Goal: Task Accomplishment & Management: Manage account settings

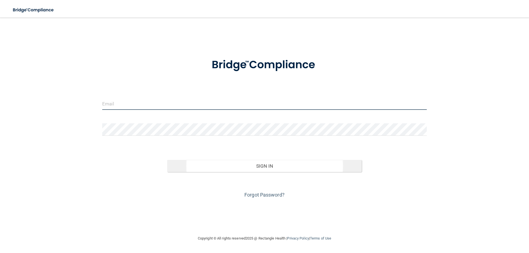
type input "[EMAIL_ADDRESS][DOMAIN_NAME]"
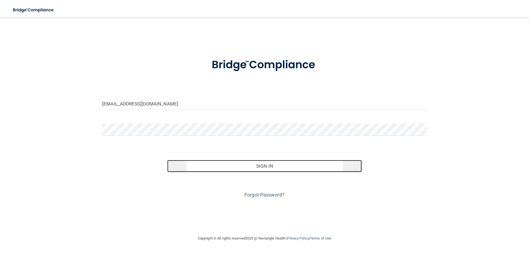
click at [261, 168] on button "Sign In" at bounding box center [264, 166] width 195 height 12
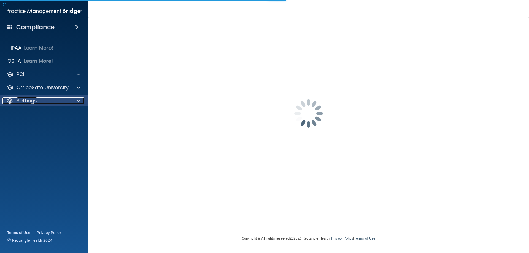
click at [49, 101] on div "Settings" at bounding box center [36, 101] width 68 height 7
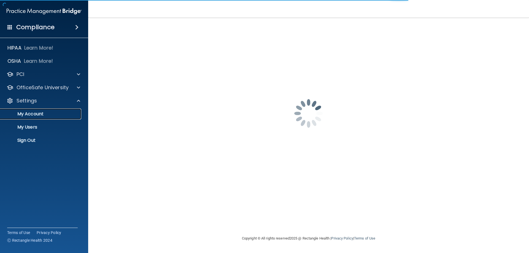
click at [34, 114] on p "My Account" at bounding box center [41, 114] width 75 height 6
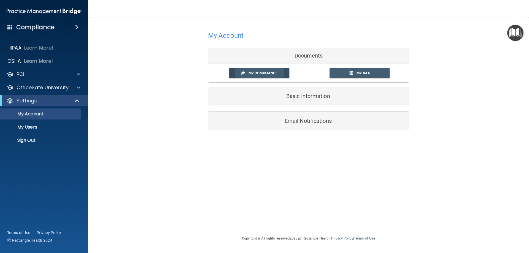
click at [266, 74] on span "My Compliance" at bounding box center [263, 73] width 29 height 4
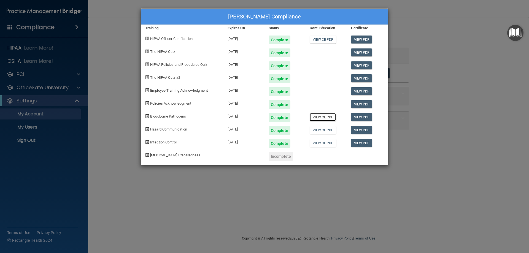
click at [325, 115] on link "View CE PDF" at bounding box center [323, 117] width 26 height 8
click at [329, 128] on link "View CE PDF" at bounding box center [323, 130] width 26 height 8
click at [321, 142] on link "View CE PDF" at bounding box center [323, 143] width 26 height 8
click at [418, 48] on div "[PERSON_NAME] Compliance Training Expires On Status Cont. Education Certificate…" at bounding box center [264, 126] width 529 height 253
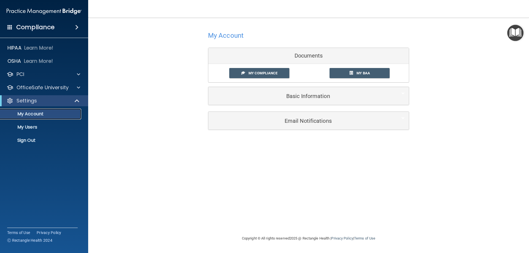
click at [55, 115] on p "My Account" at bounding box center [41, 114] width 75 height 6
click at [35, 127] on p "My Users" at bounding box center [41, 128] width 75 height 6
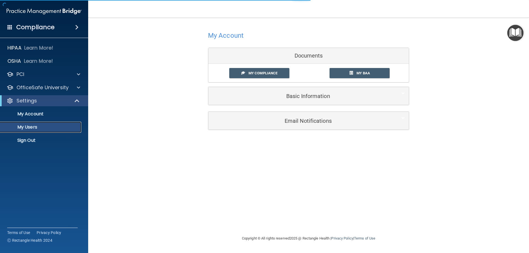
select select "20"
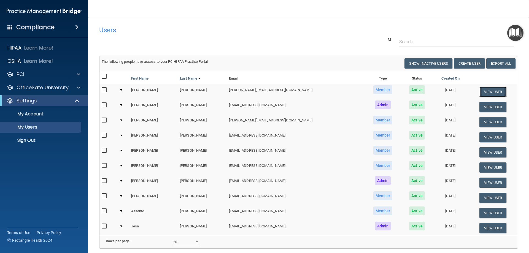
click at [485, 91] on button "View User" at bounding box center [493, 92] width 27 height 10
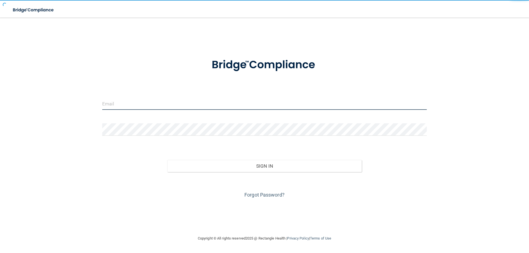
type input "[EMAIL_ADDRESS][DOMAIN_NAME]"
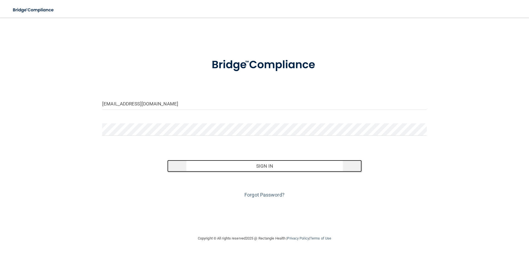
click at [276, 166] on button "Sign In" at bounding box center [264, 166] width 195 height 12
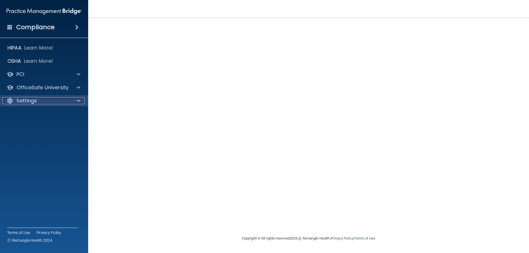
click at [41, 100] on div "Settings" at bounding box center [36, 101] width 68 height 7
click at [37, 118] on link "My Account" at bounding box center [37, 114] width 87 height 11
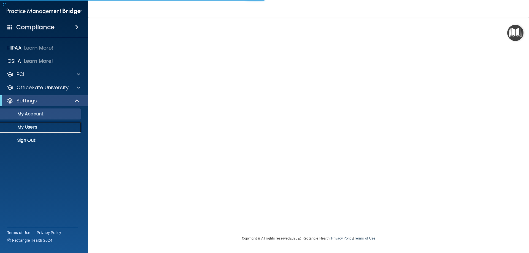
click at [33, 130] on link "My Users" at bounding box center [37, 127] width 87 height 11
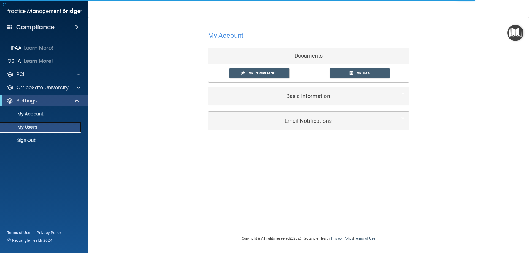
select select "20"
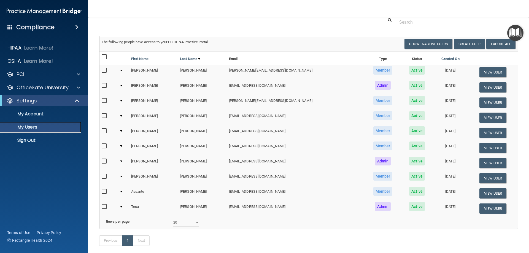
scroll to position [51, 0]
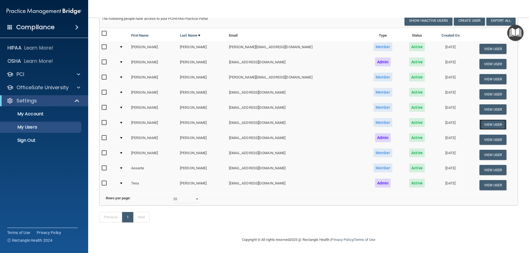
click at [484, 120] on button "View User" at bounding box center [493, 125] width 27 height 10
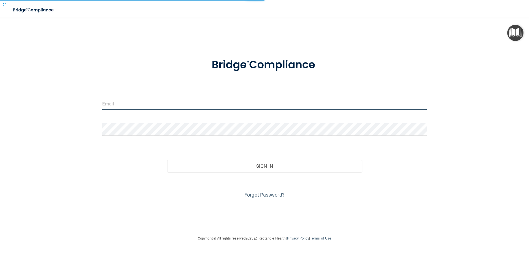
type input "[EMAIL_ADDRESS][DOMAIN_NAME]"
